Goal: Task Accomplishment & Management: Use online tool/utility

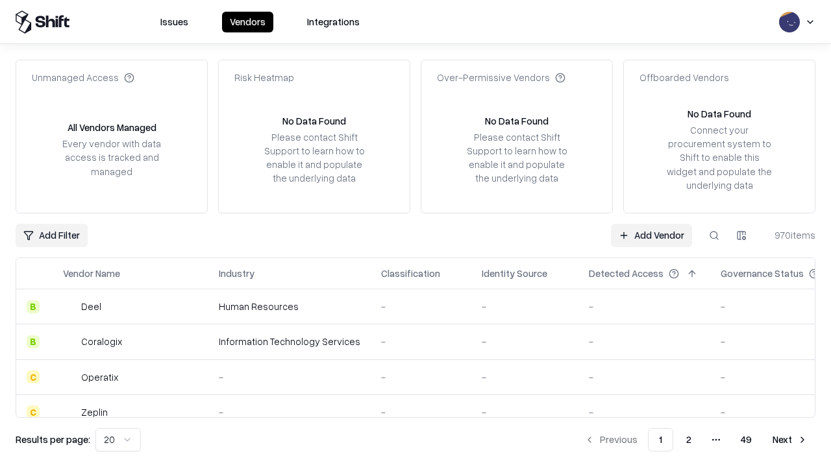
click at [651, 235] on link "Add Vendor" at bounding box center [651, 235] width 81 height 23
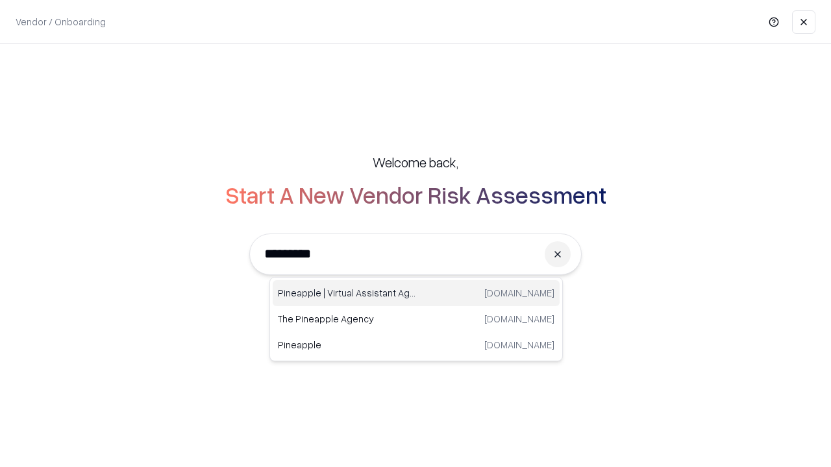
click at [416, 293] on div "Pineapple | Virtual Assistant Agency trypineapple.com" at bounding box center [416, 293] width 287 height 26
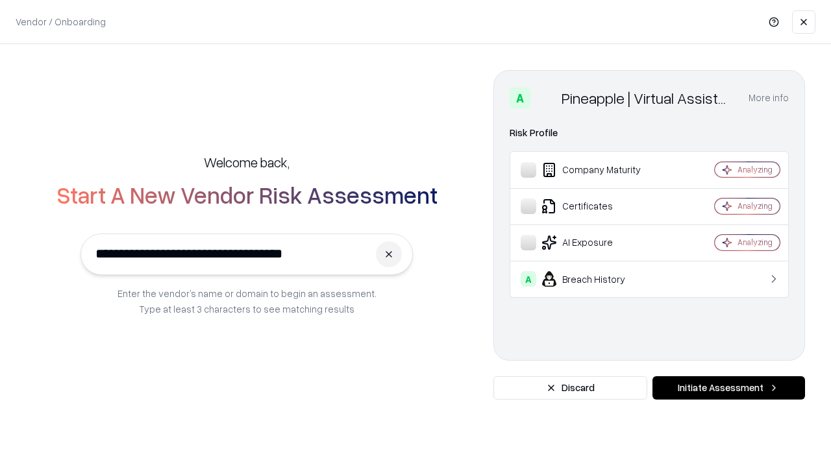
type input "**********"
click at [728, 388] on button "Initiate Assessment" at bounding box center [728, 387] width 152 height 23
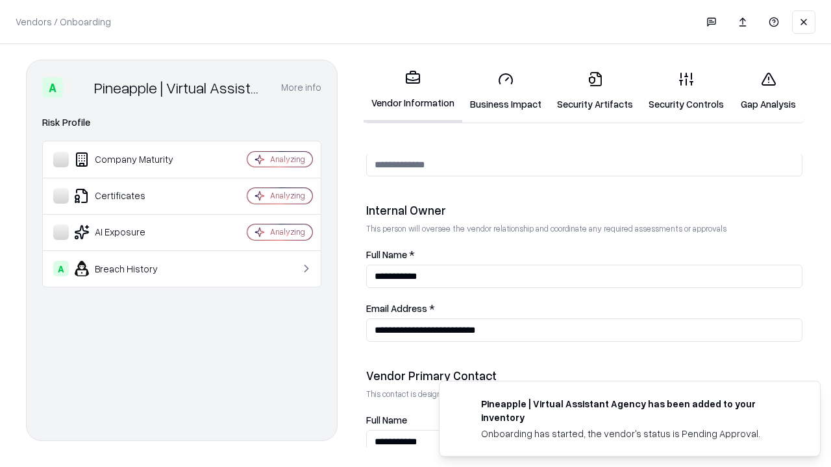
scroll to position [672, 0]
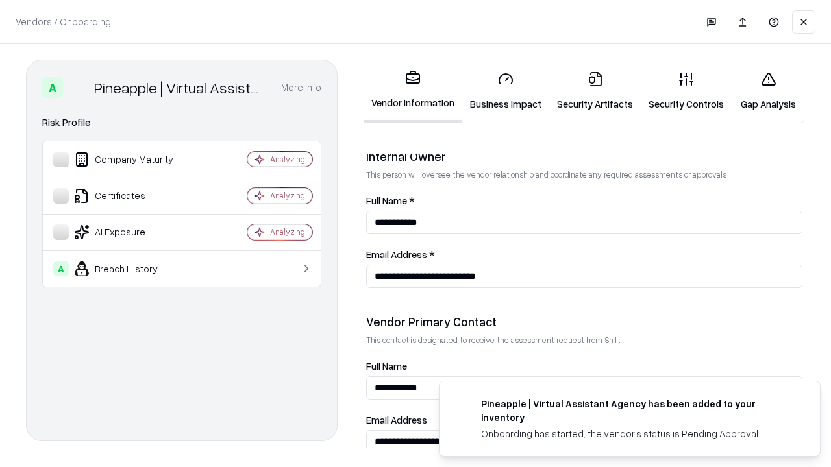
click at [505, 91] on link "Business Impact" at bounding box center [505, 91] width 87 height 60
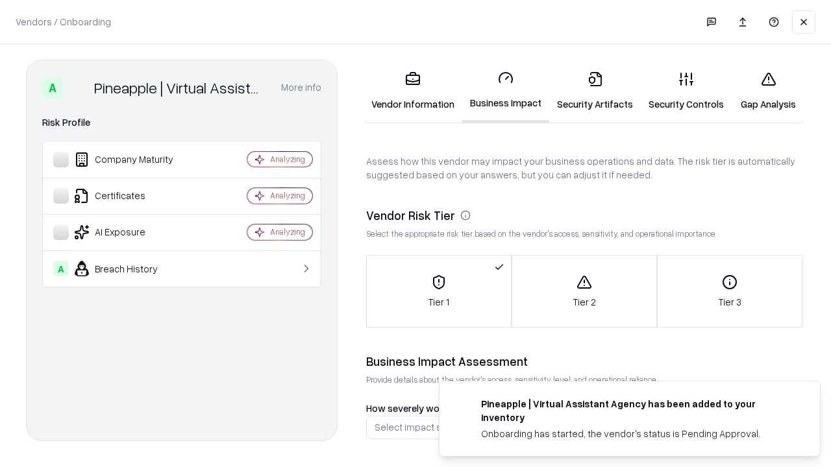
click at [594, 91] on link "Security Artifacts" at bounding box center [594, 91] width 91 height 60
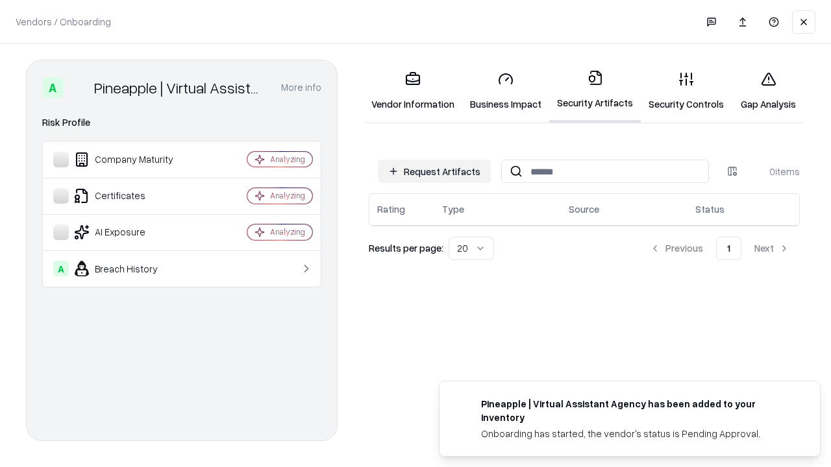
click at [434, 171] on button "Request Artifacts" at bounding box center [434, 171] width 113 height 23
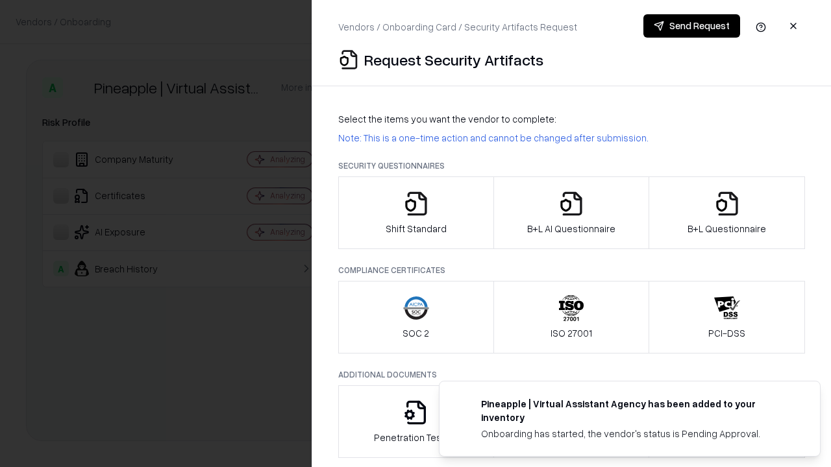
click at [415, 213] on icon "button" at bounding box center [416, 204] width 26 height 26
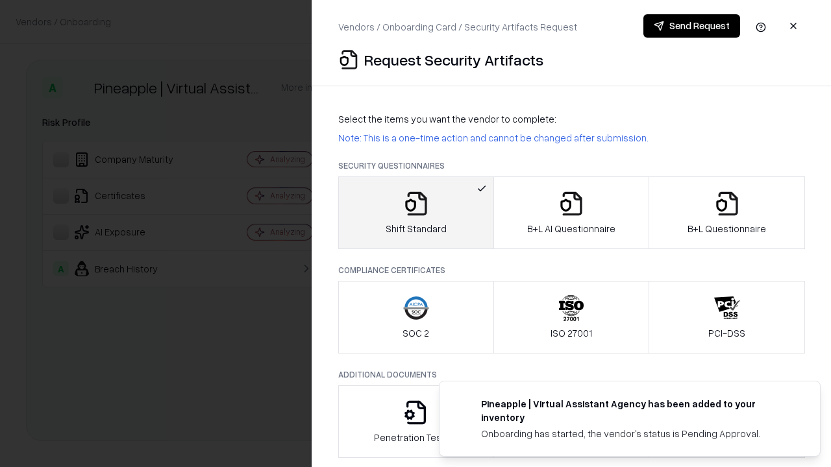
click at [691, 26] on button "Send Request" at bounding box center [691, 25] width 97 height 23
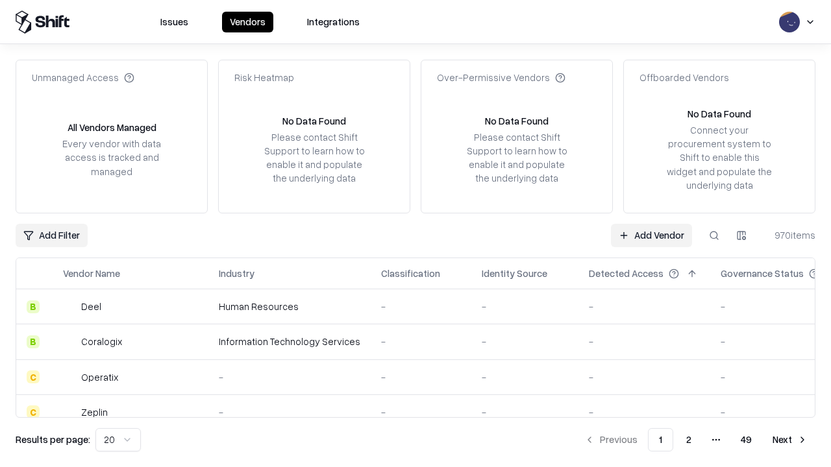
click at [714, 235] on button at bounding box center [713, 235] width 23 height 23
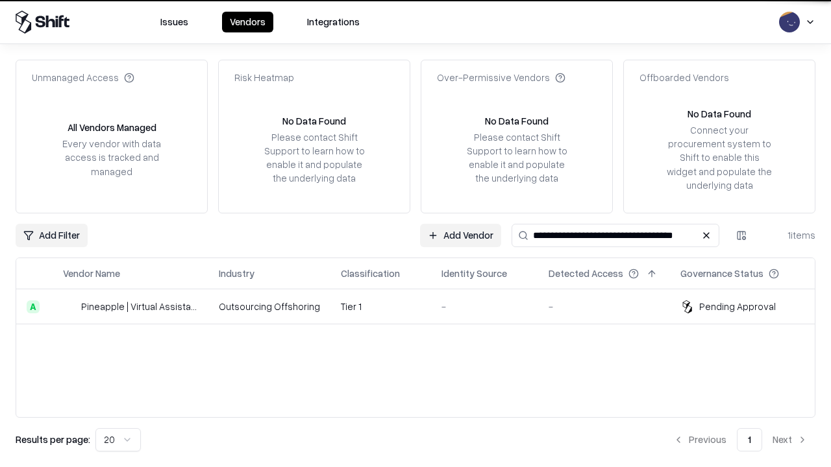
type input "**********"
click at [423, 306] on td "Tier 1" at bounding box center [380, 306] width 101 height 35
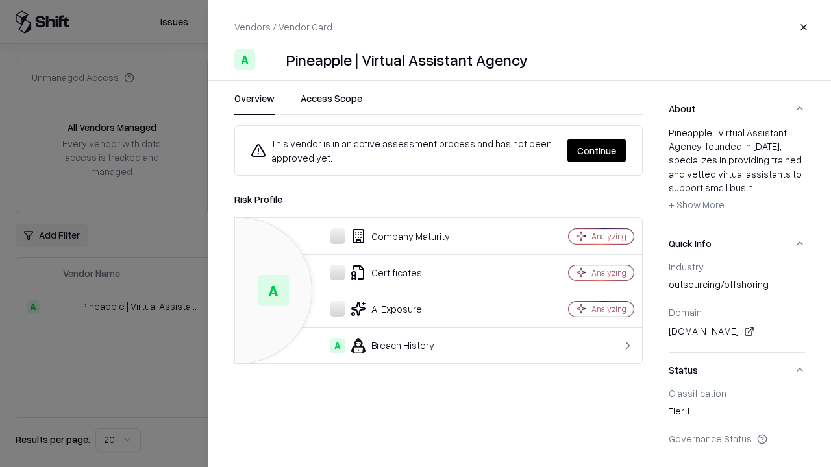
click at [596, 151] on button "Continue" at bounding box center [596, 150] width 60 height 23
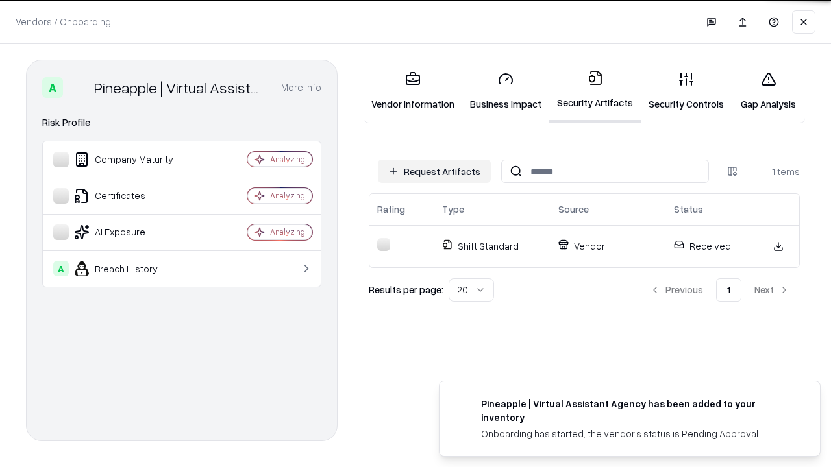
click at [768, 91] on link "Gap Analysis" at bounding box center [767, 91] width 73 height 60
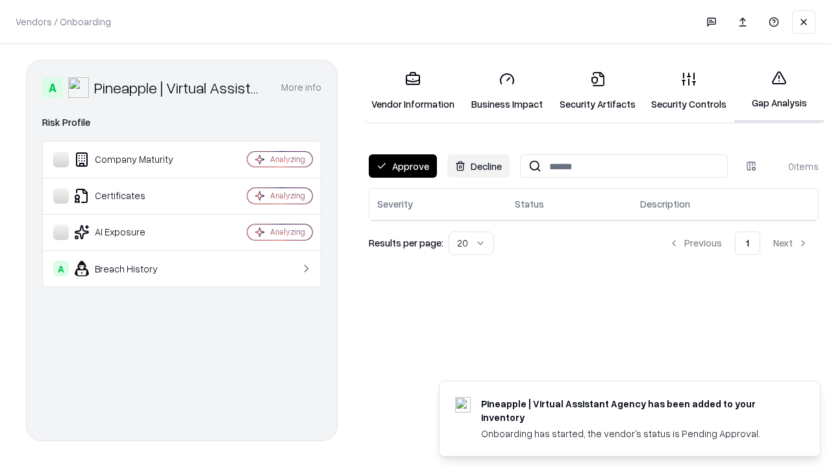
click at [402, 166] on button "Approve" at bounding box center [403, 165] width 68 height 23
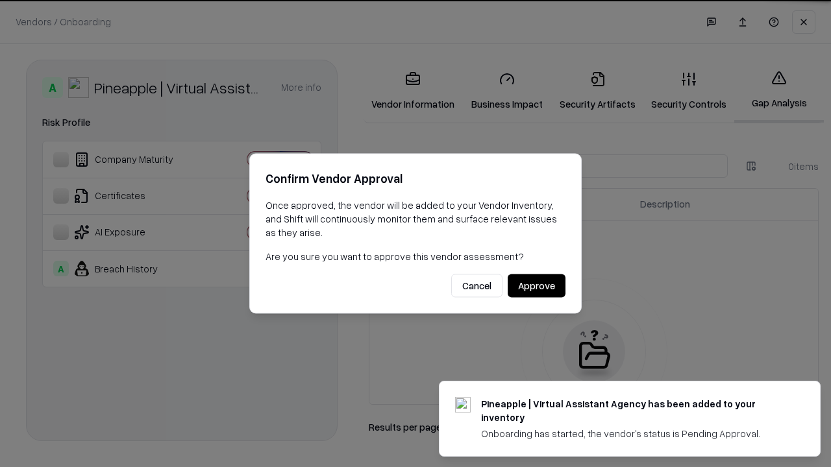
click at [536, 286] on button "Approve" at bounding box center [536, 285] width 58 height 23
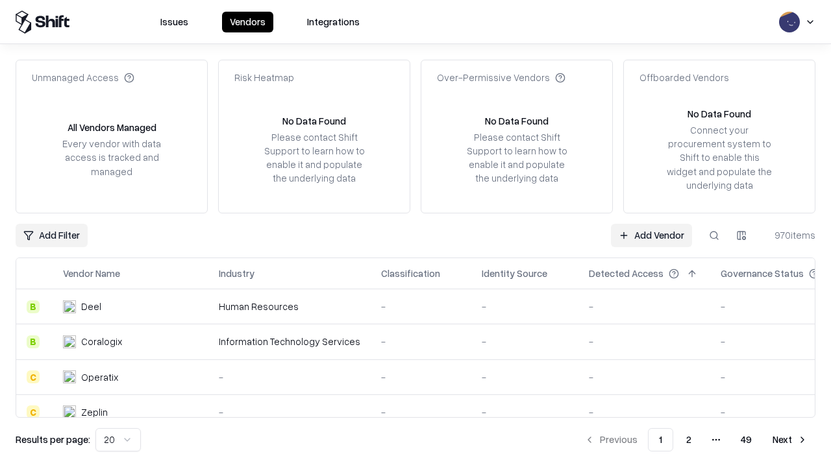
type input "**********"
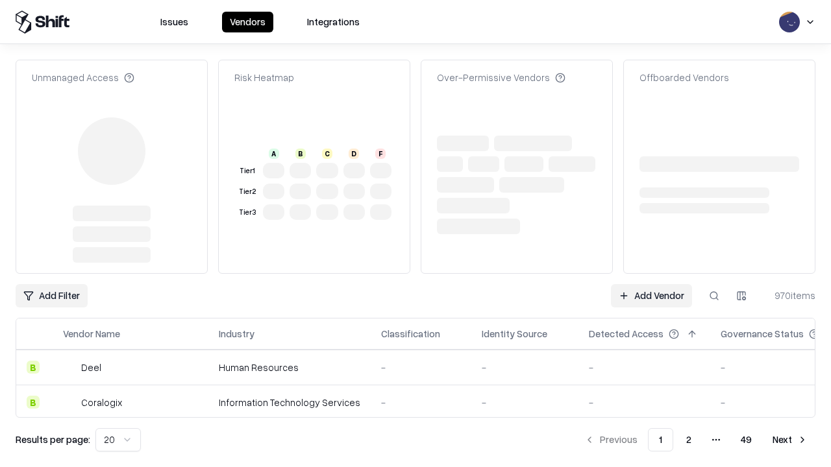
click at [651, 296] on link "Add Vendor" at bounding box center [651, 295] width 81 height 23
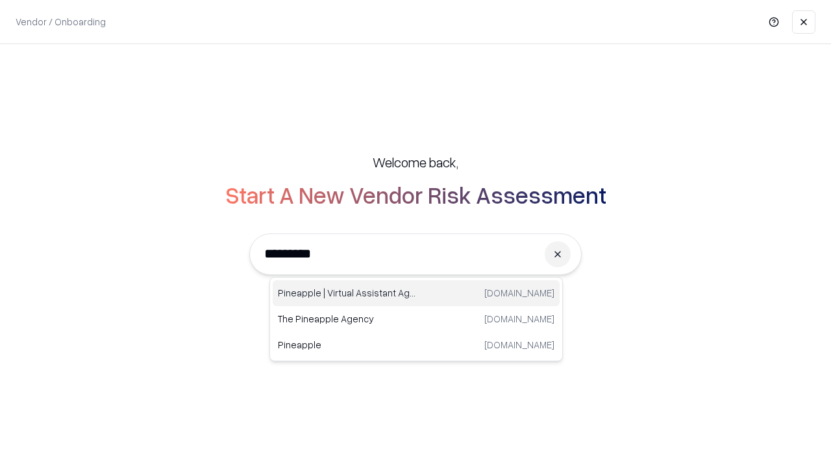
click at [416, 293] on div "Pineapple | Virtual Assistant Agency trypineapple.com" at bounding box center [416, 293] width 287 height 26
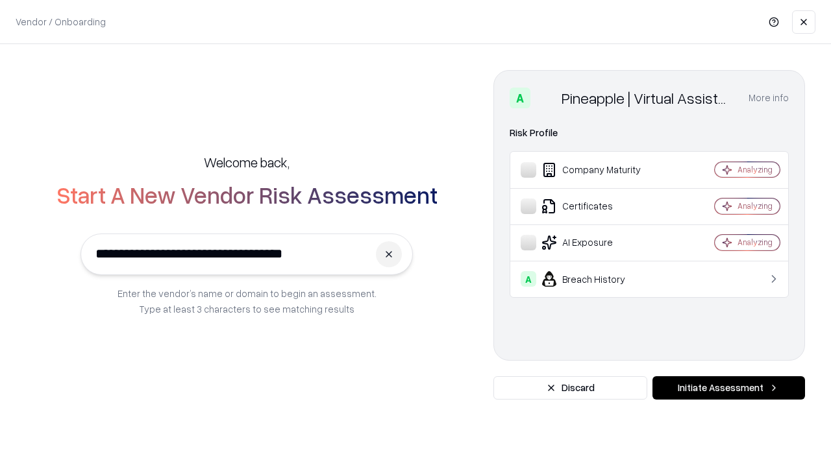
type input "**********"
click at [728, 388] on button "Initiate Assessment" at bounding box center [728, 387] width 152 height 23
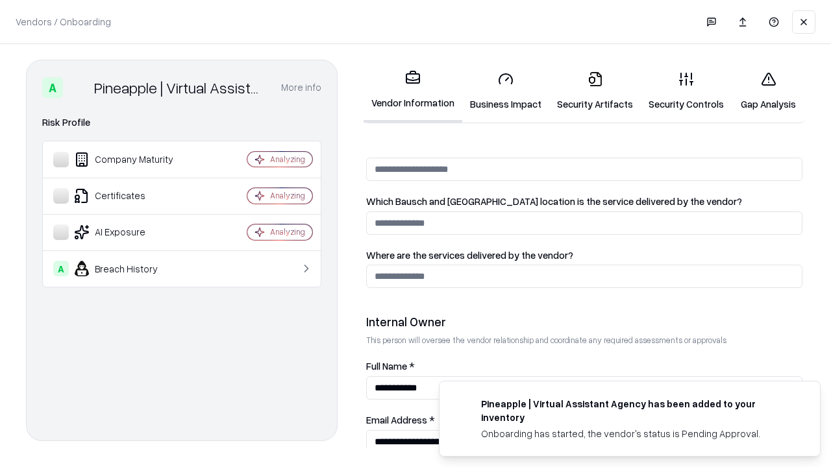
scroll to position [672, 0]
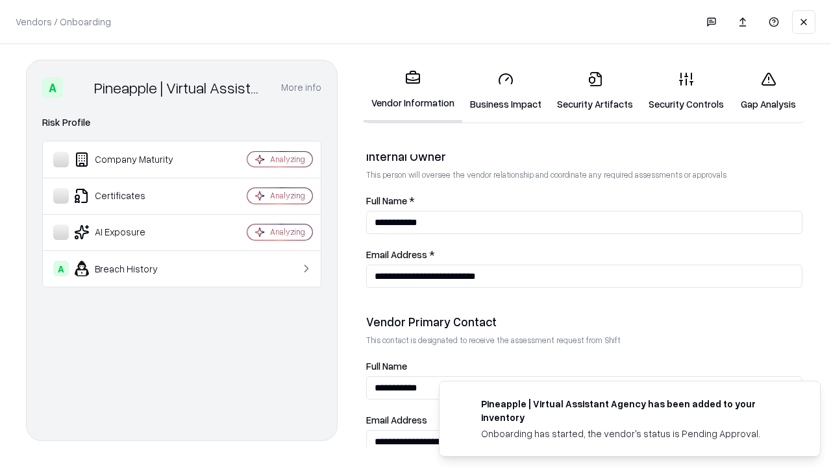
click at [768, 91] on link "Gap Analysis" at bounding box center [767, 91] width 73 height 60
